Goal: Use online tool/utility: Utilize a website feature to perform a specific function

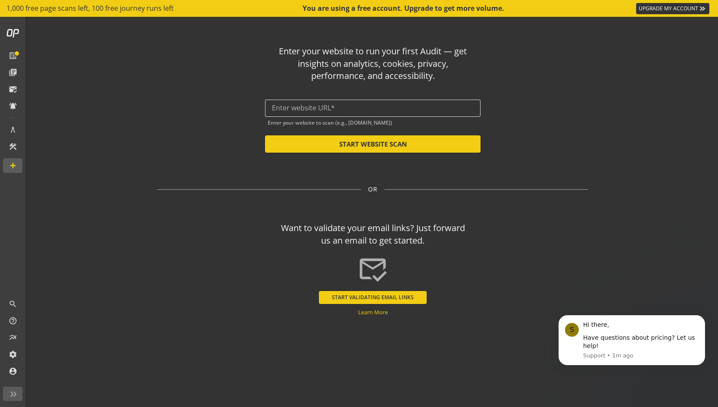
click at [314, 107] on input "text" at bounding box center [373, 108] width 202 height 8
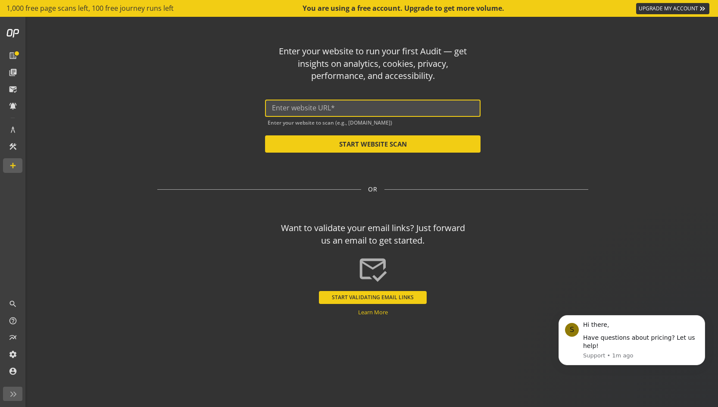
paste input "[URL][DOMAIN_NAME]"
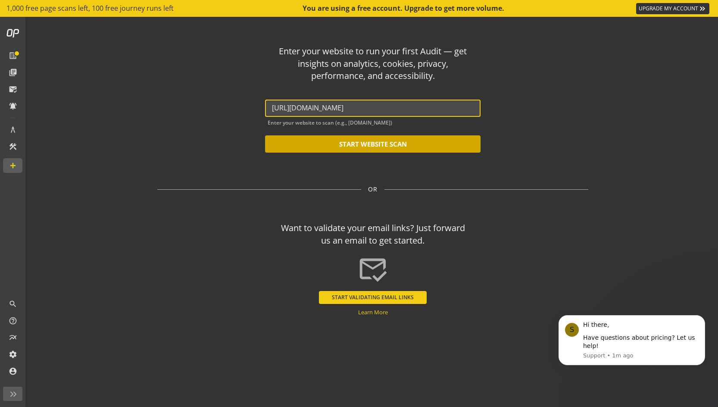
type input "[URL][DOMAIN_NAME]"
click at [373, 147] on button "START WEBSITE SCAN" at bounding box center [373, 143] width 216 height 17
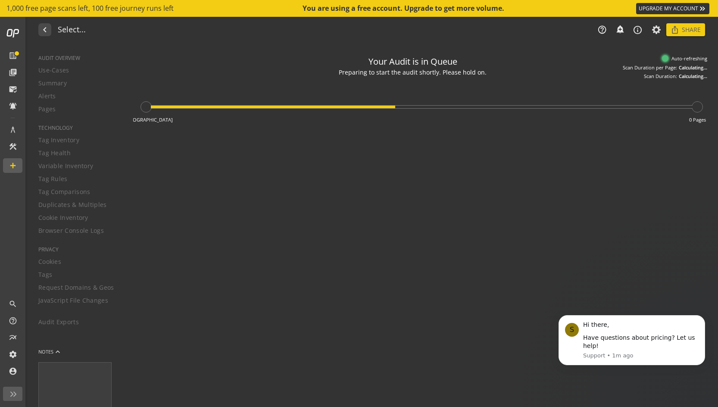
type textarea "Notes can include: -a description of what this audit is validating -changes in …"
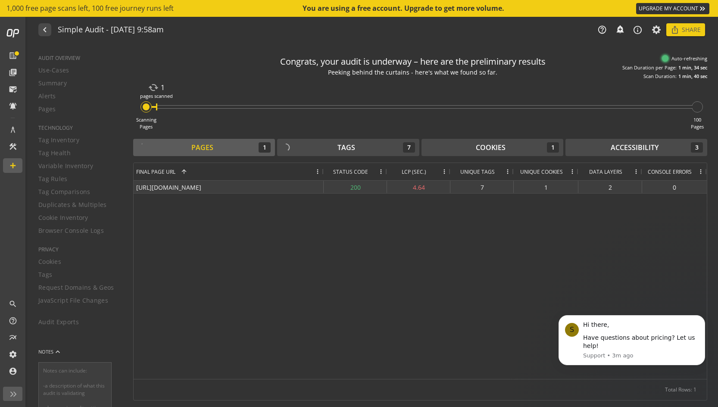
click at [482, 188] on div "7" at bounding box center [482, 187] width 63 height 13
